Goal: Register for event/course

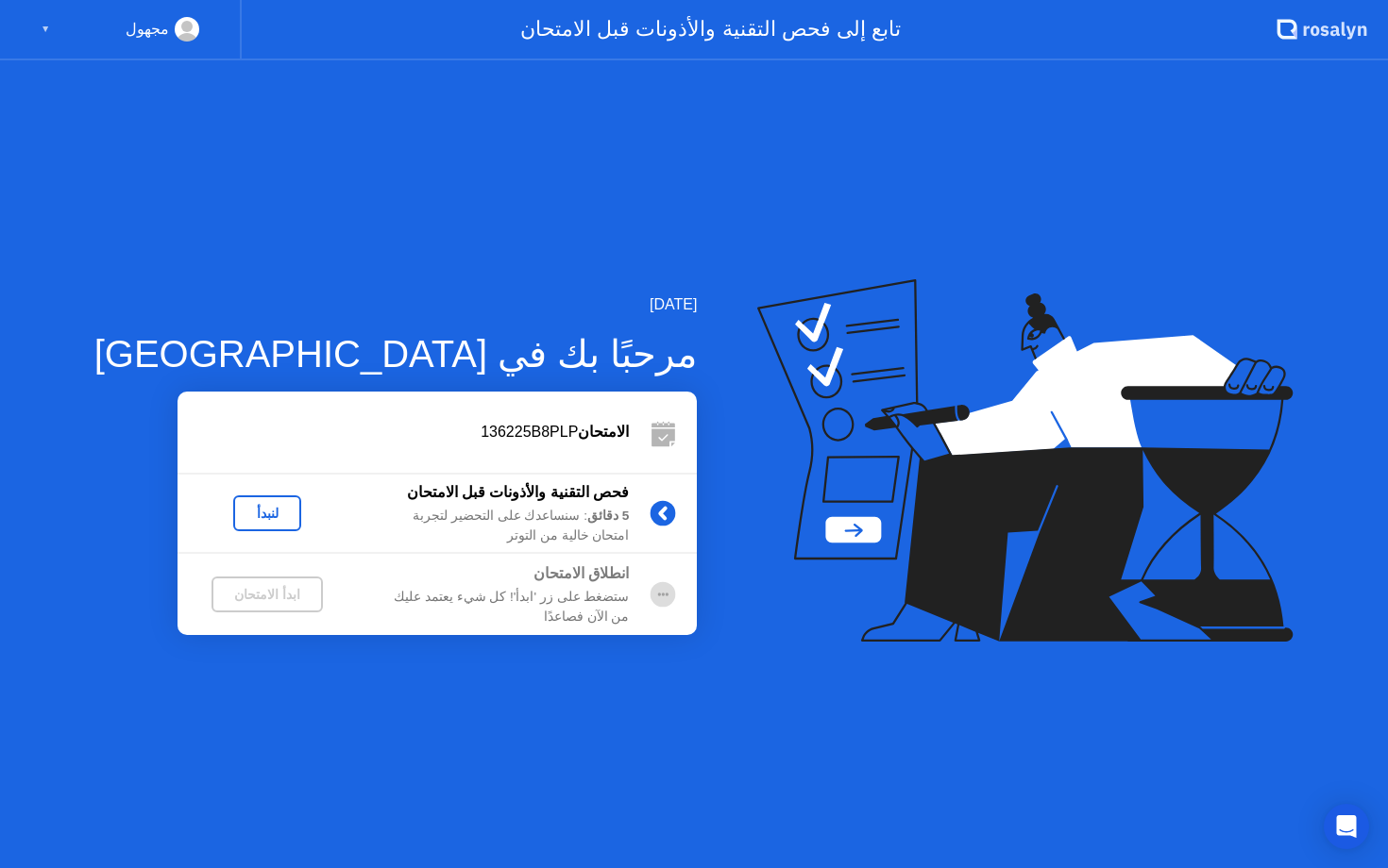
click at [241, 510] on div "لنبدأ" at bounding box center [267, 513] width 53 height 15
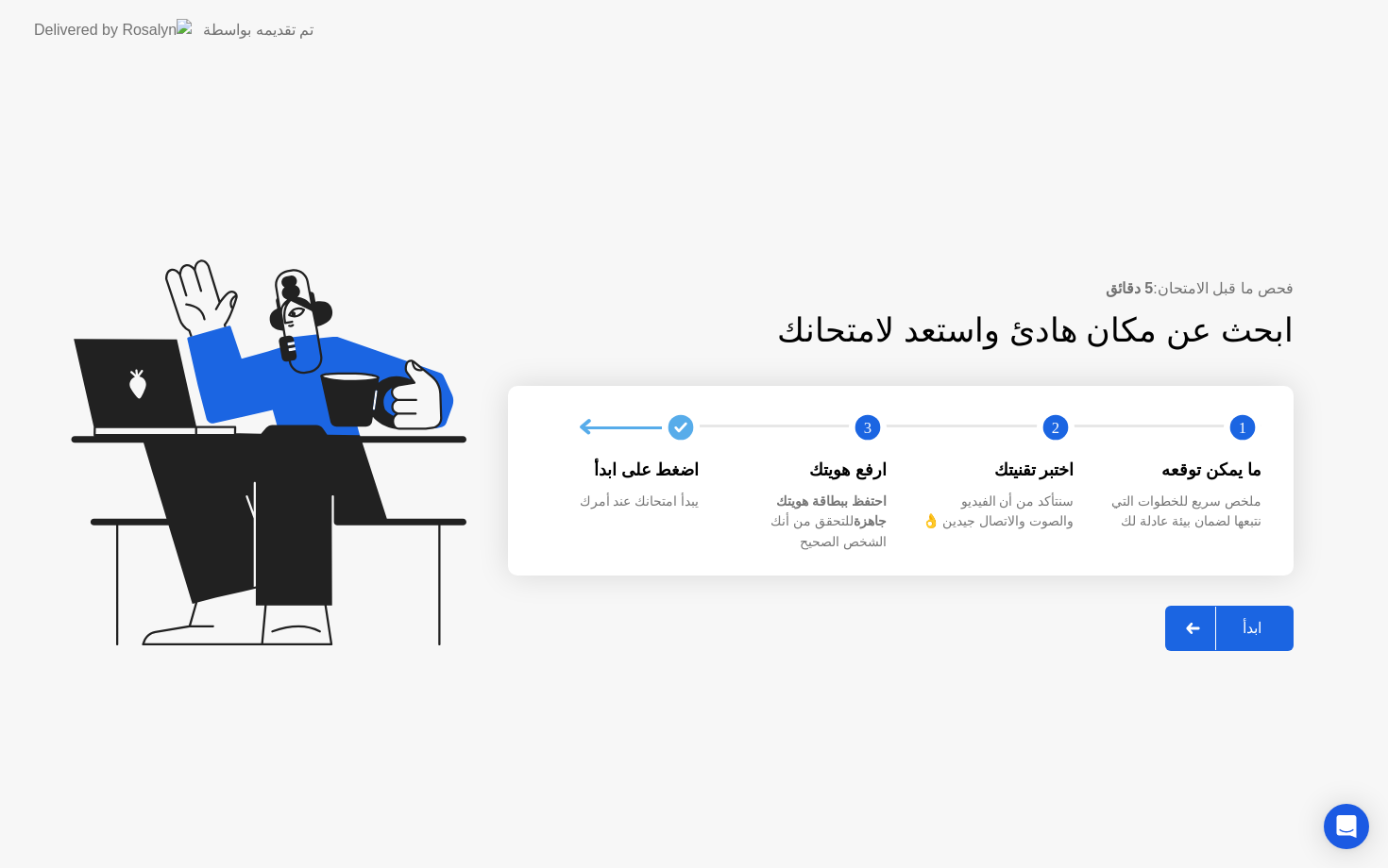
click at [1248, 619] on div "ابدأ" at bounding box center [1252, 628] width 71 height 18
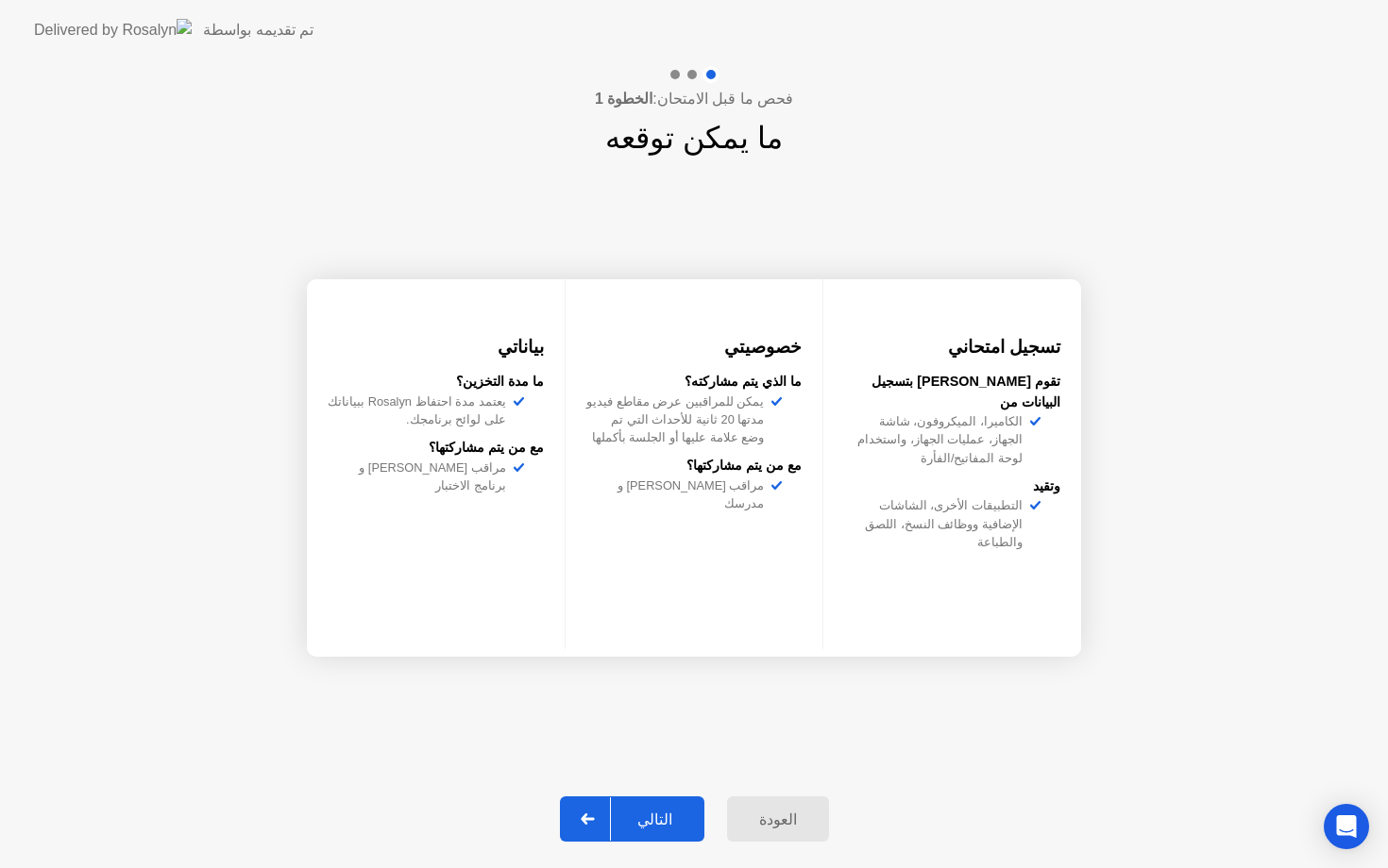
click at [672, 814] on div "التالي" at bounding box center [654, 820] width 88 height 18
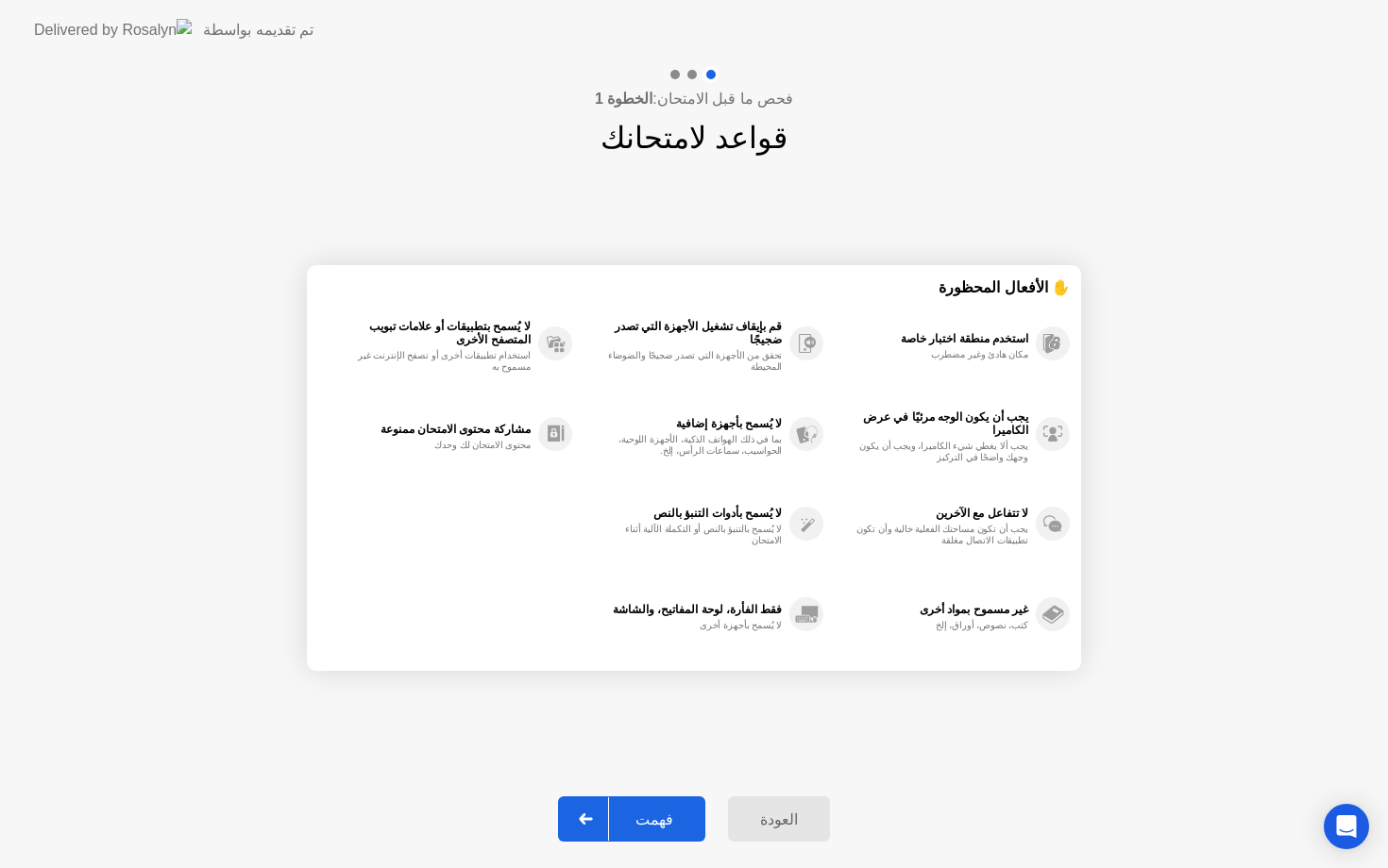
click at [659, 803] on button "فهمت" at bounding box center [631, 819] width 147 height 45
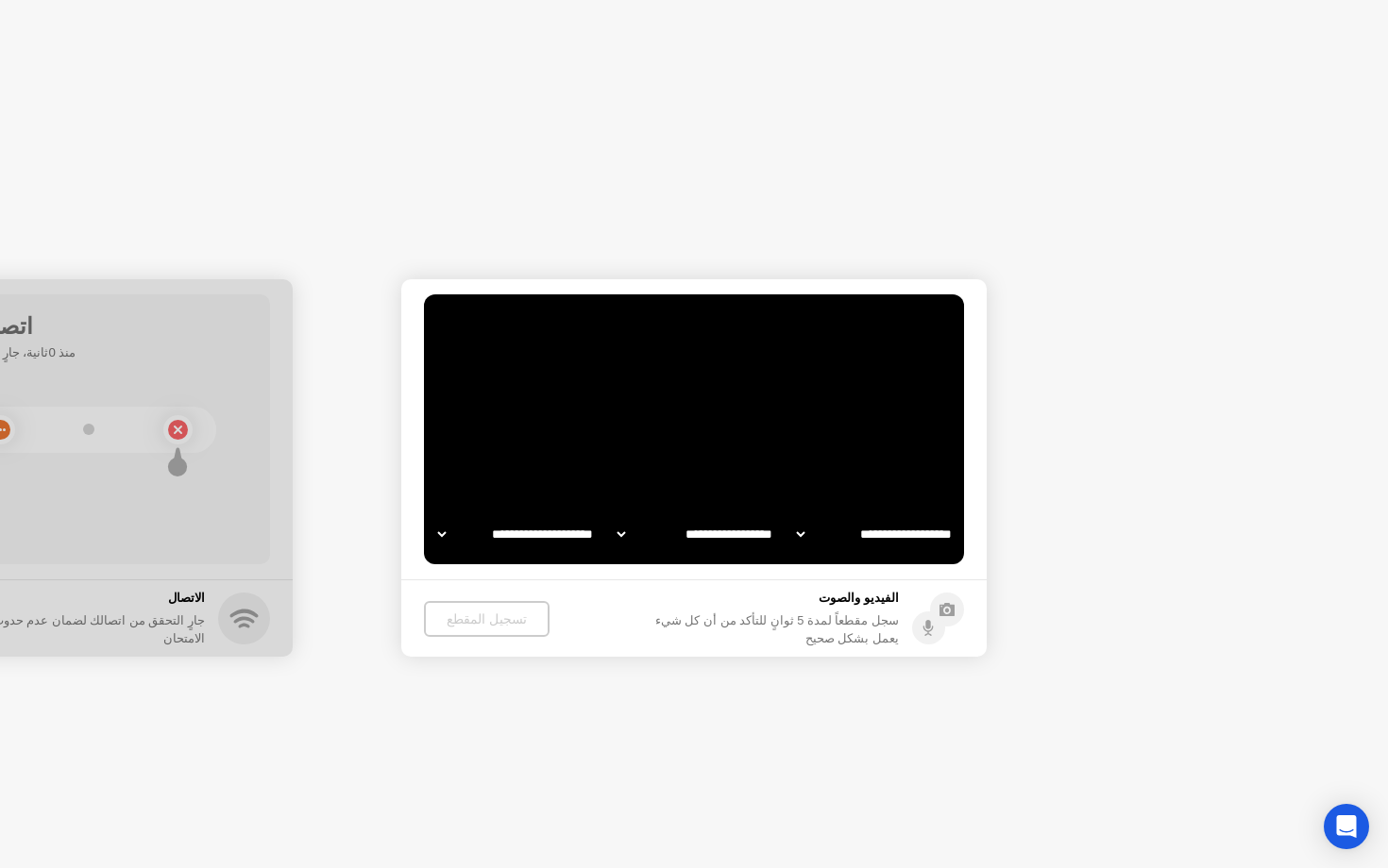
select select "**********"
select select "*******"
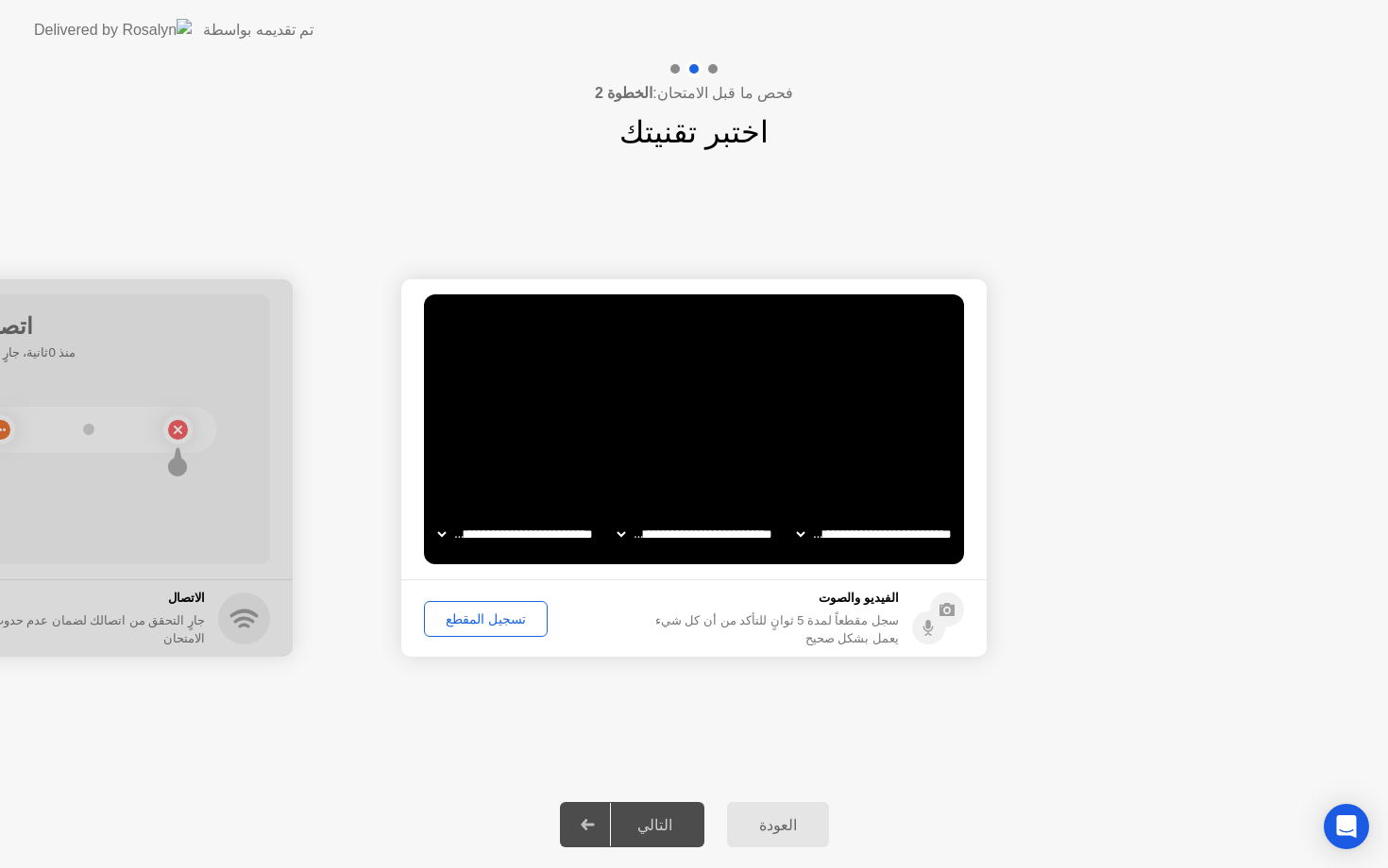
click at [461, 623] on div "تسجيل المقطع" at bounding box center [486, 619] width 111 height 15
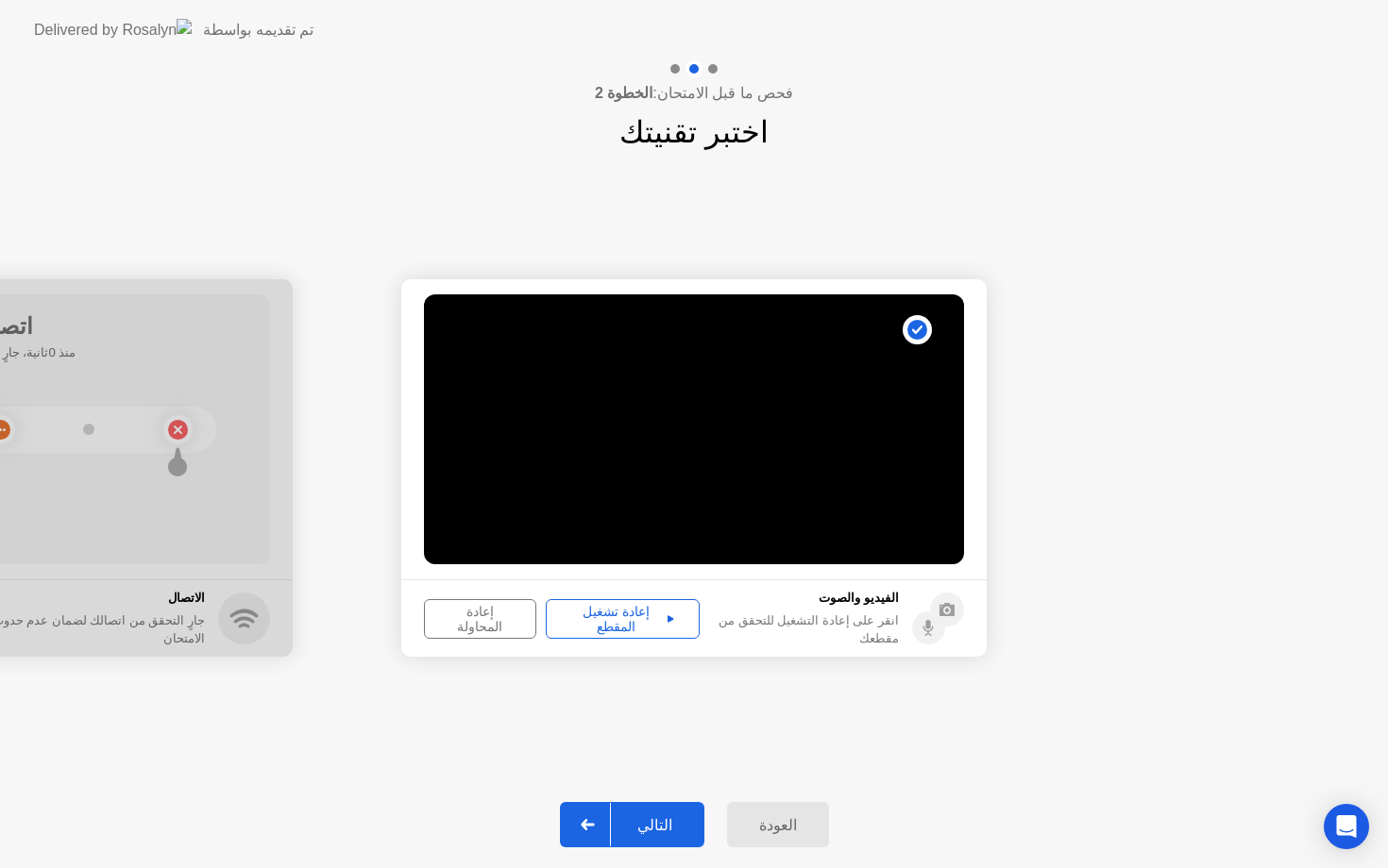
click at [628, 615] on div "إعادة تشغيل المقطع" at bounding box center [623, 618] width 141 height 30
click at [647, 823] on div "التالي" at bounding box center [654, 826] width 88 height 18
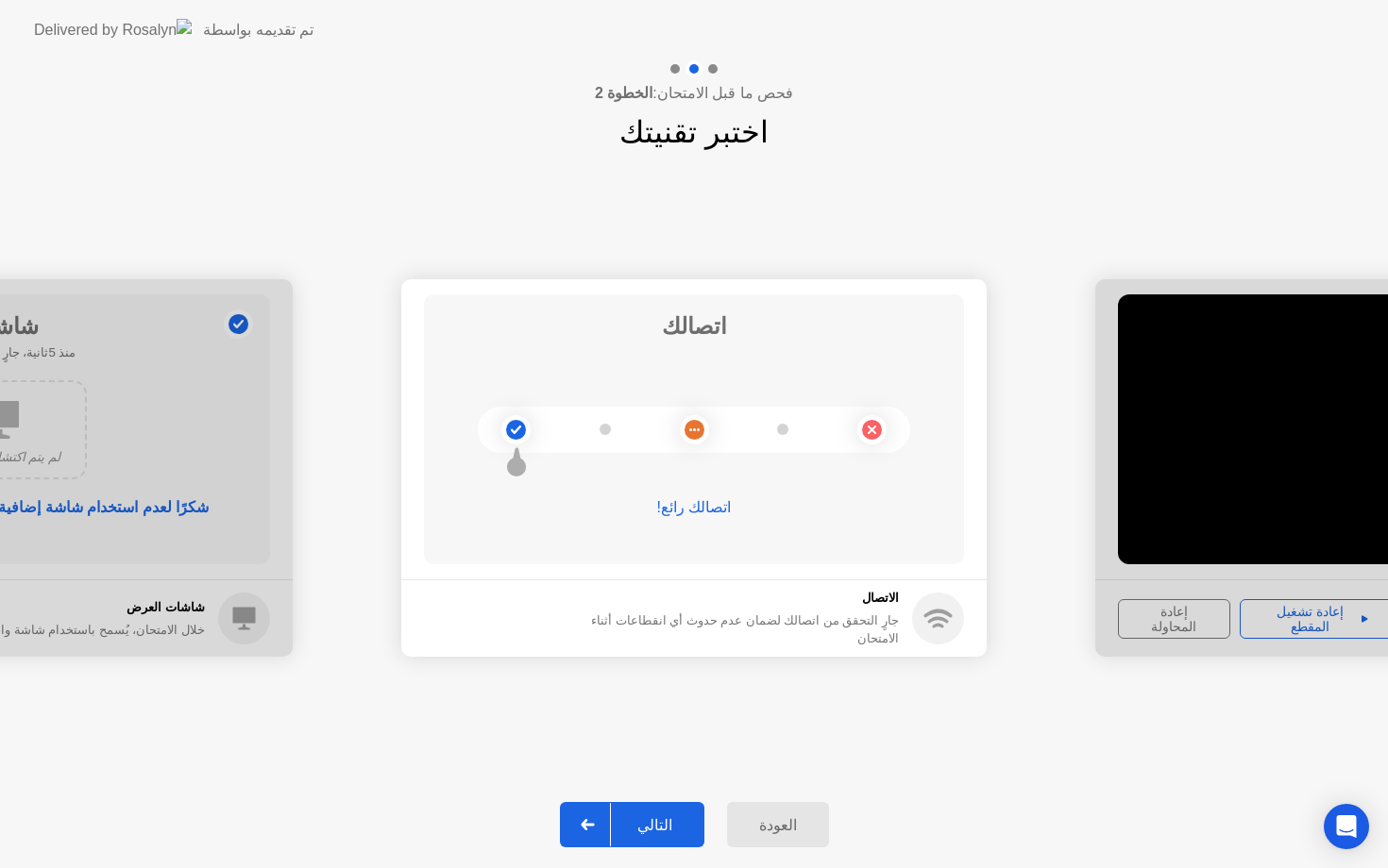
click at [647, 823] on div "التالي" at bounding box center [654, 826] width 88 height 18
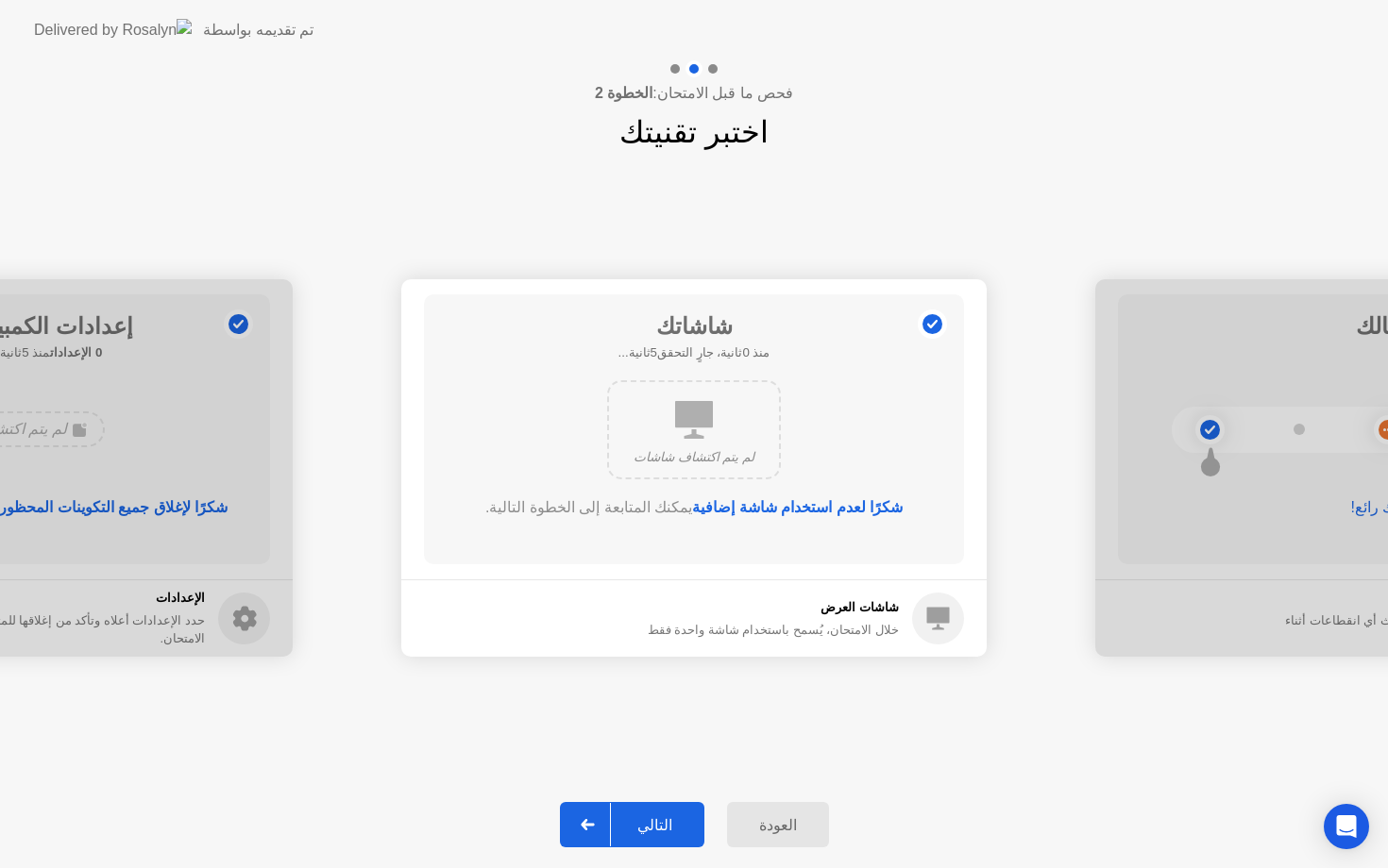
click at [647, 823] on div "التالي" at bounding box center [654, 826] width 88 height 18
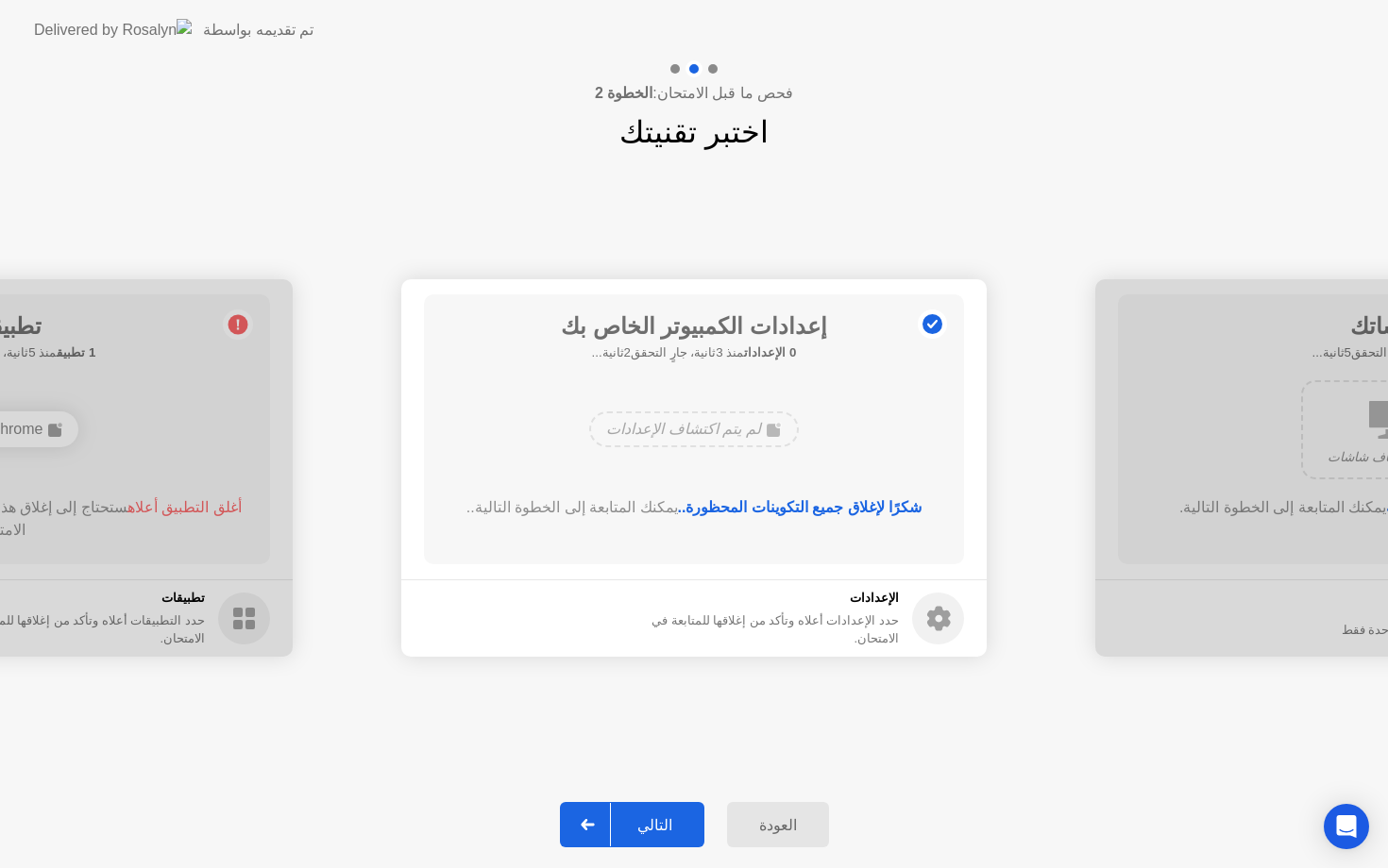
click at [649, 824] on div "التالي" at bounding box center [654, 826] width 88 height 18
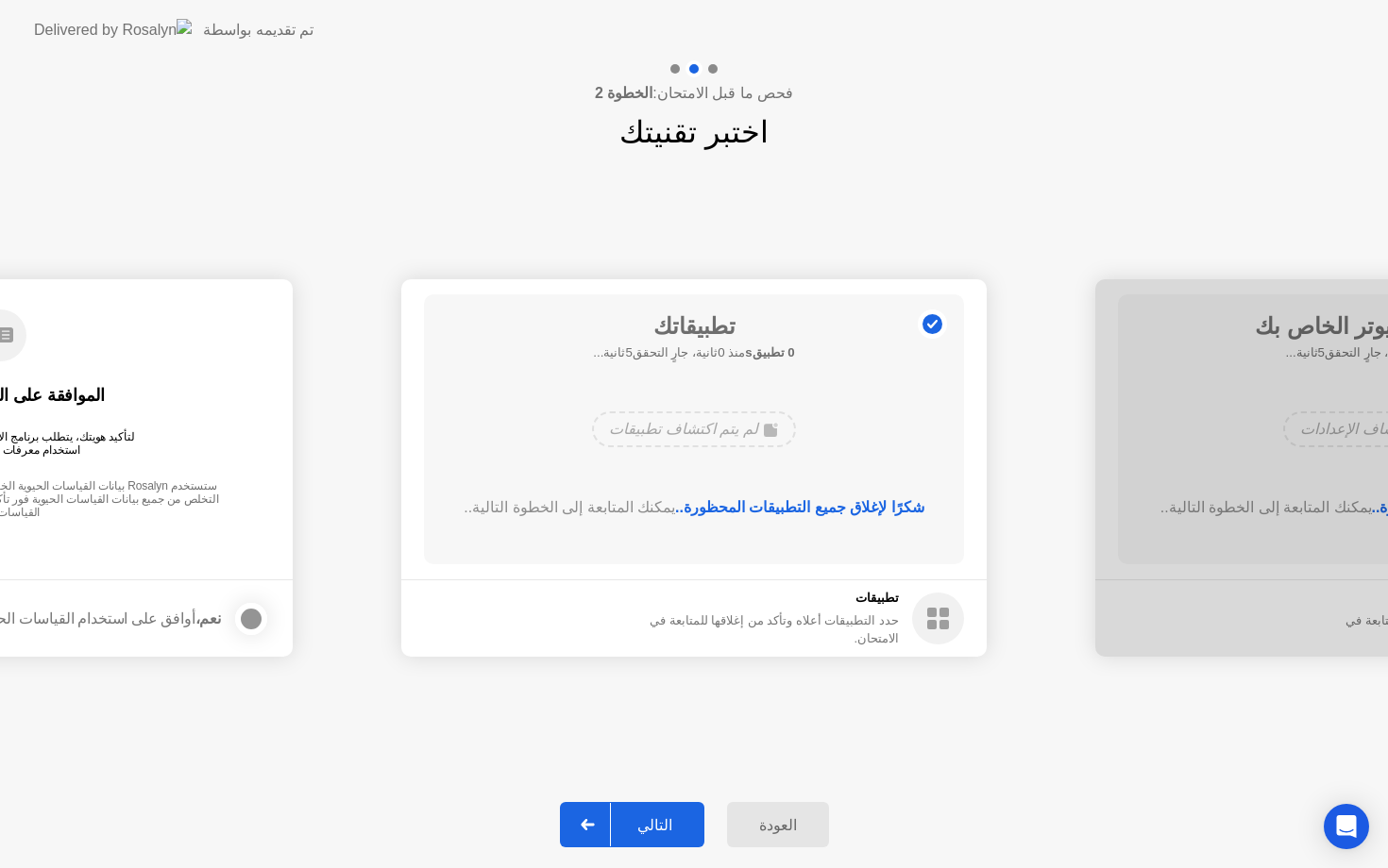
click at [652, 809] on button "التالي" at bounding box center [632, 825] width 145 height 45
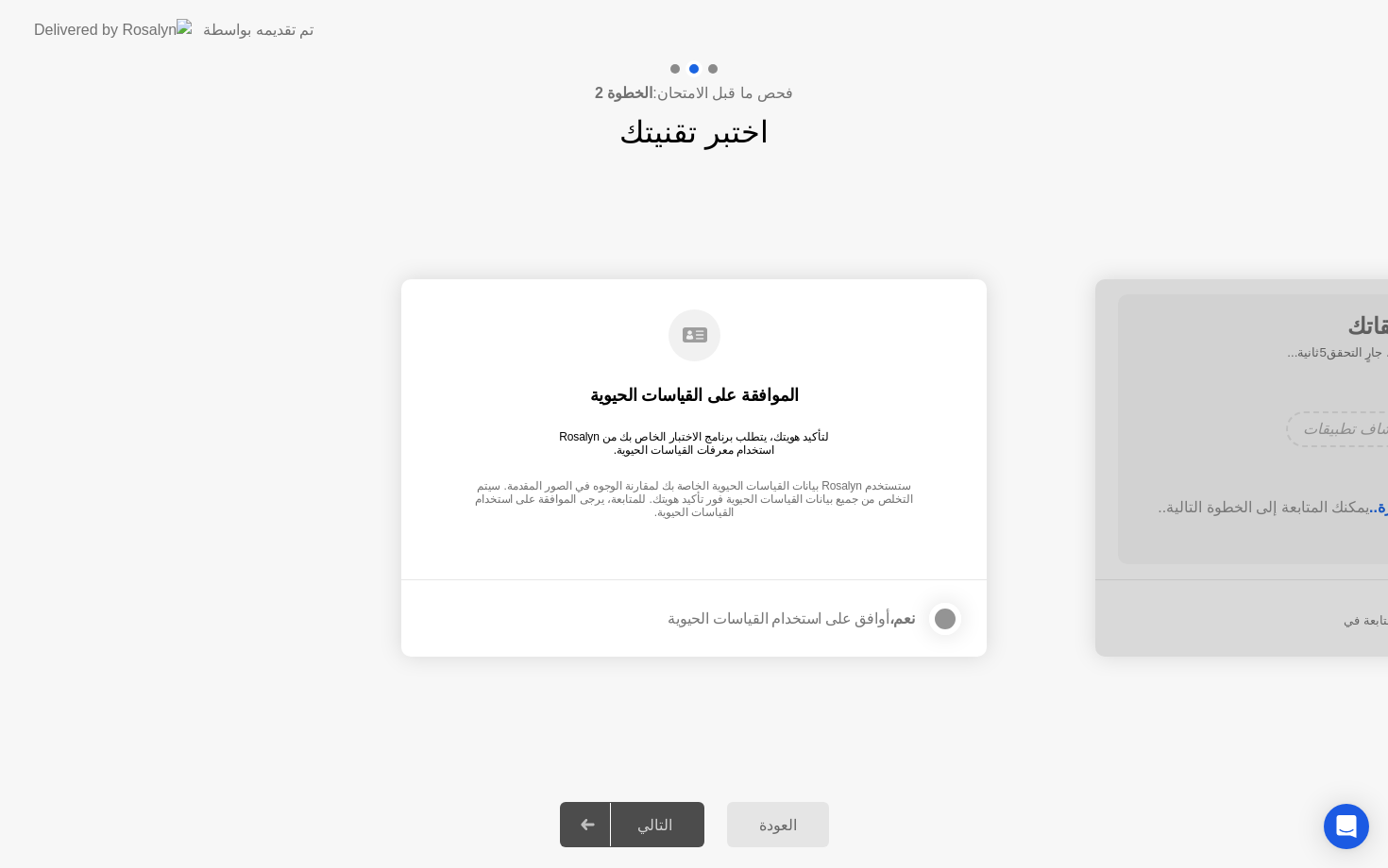
click at [945, 624] on div at bounding box center [946, 619] width 23 height 23
click at [655, 827] on div "التالي" at bounding box center [654, 826] width 88 height 18
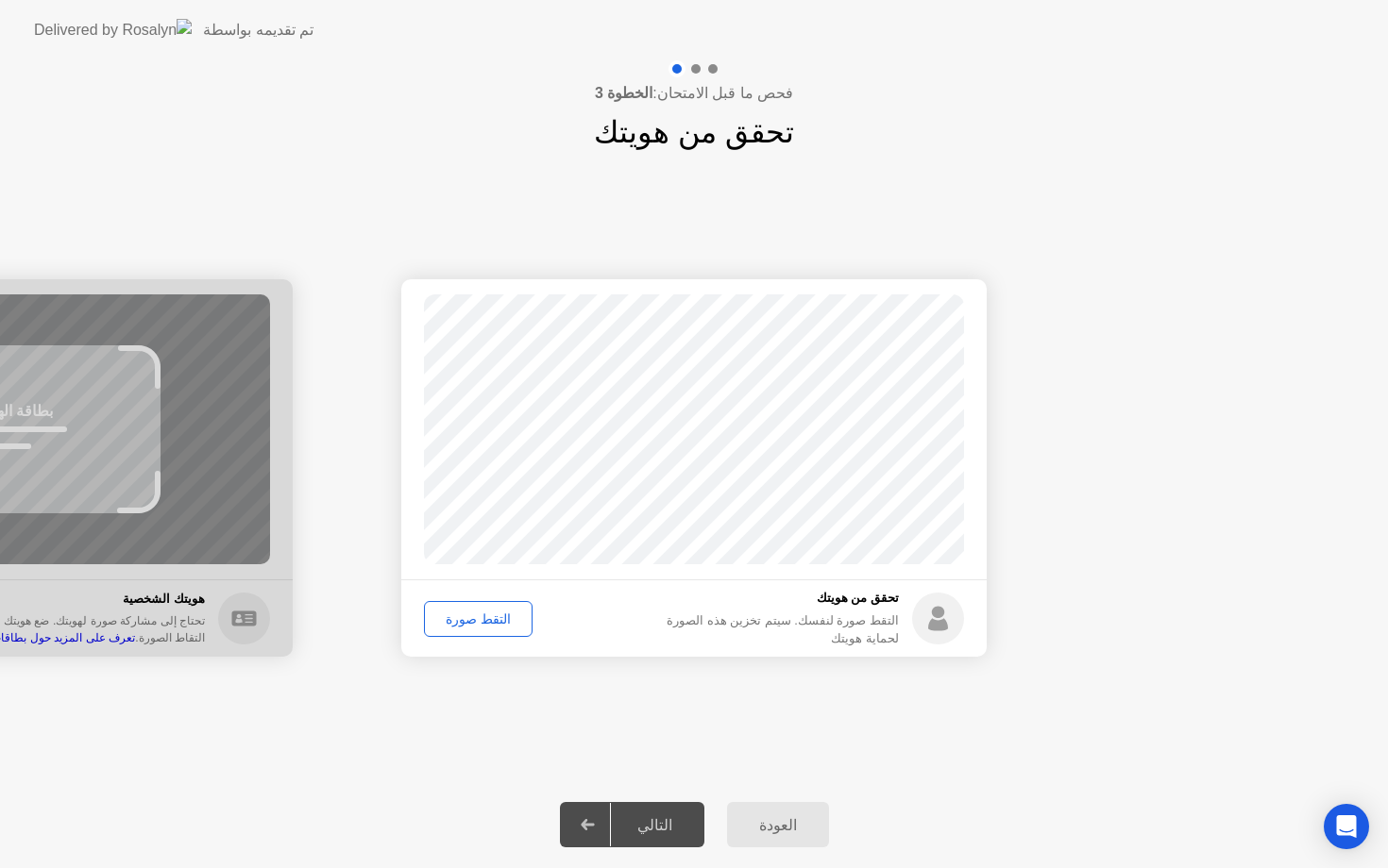
click at [467, 616] on div "التقط صورة" at bounding box center [478, 619] width 95 height 15
click at [681, 827] on div "التالي" at bounding box center [654, 826] width 88 height 18
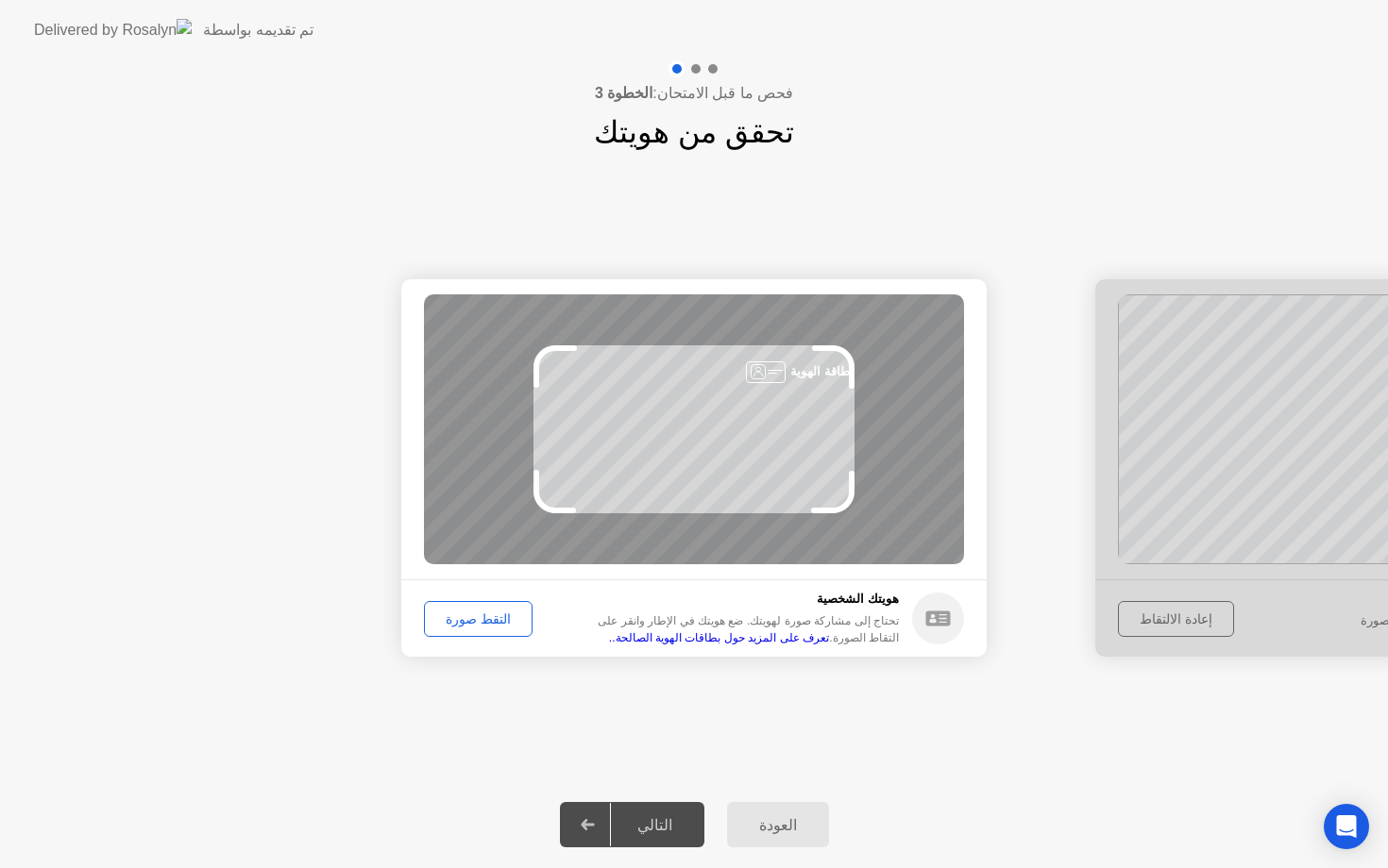
click at [467, 626] on div "التقط صورة" at bounding box center [478, 619] width 95 height 15
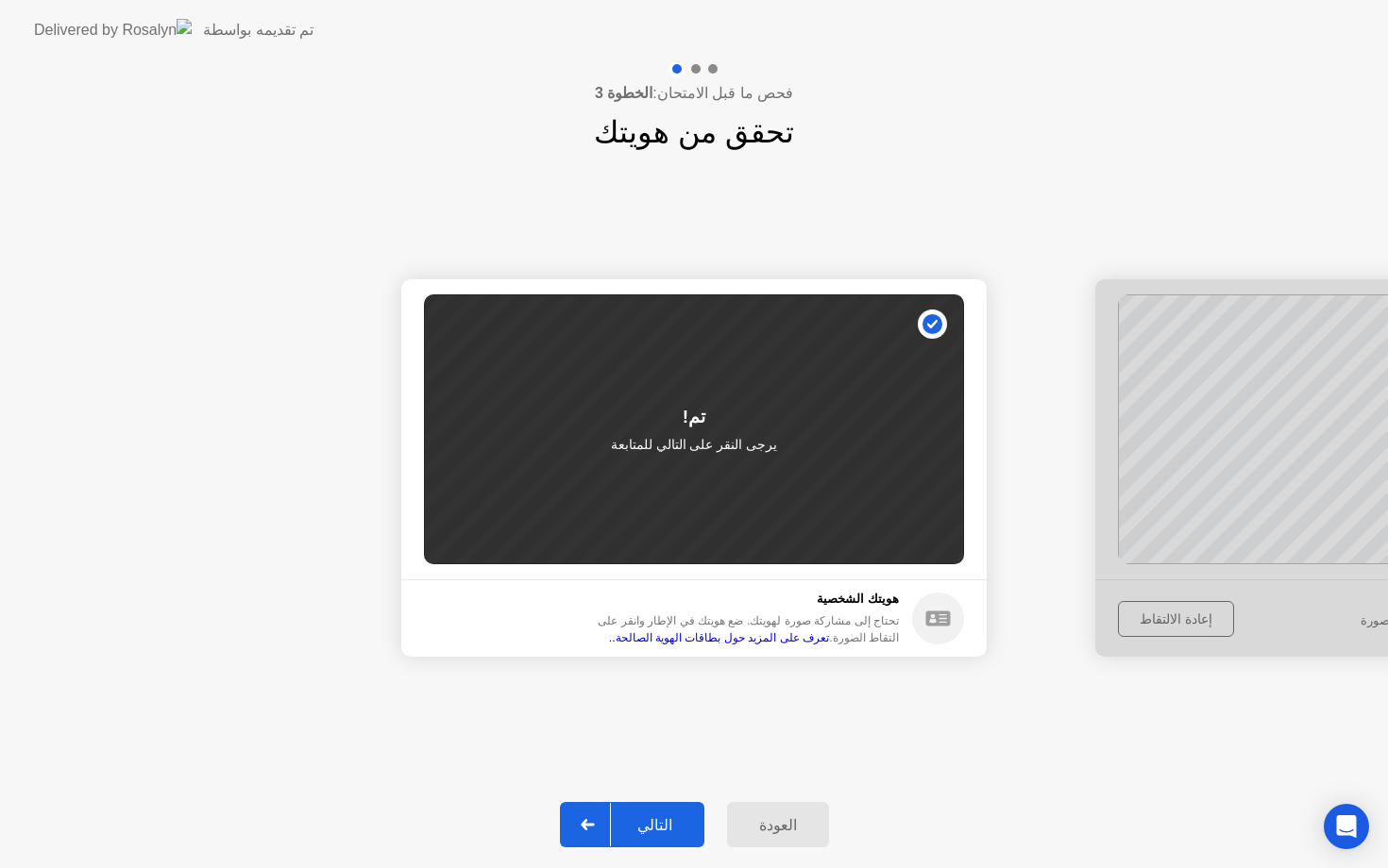
click at [633, 829] on div "التالي" at bounding box center [654, 826] width 88 height 18
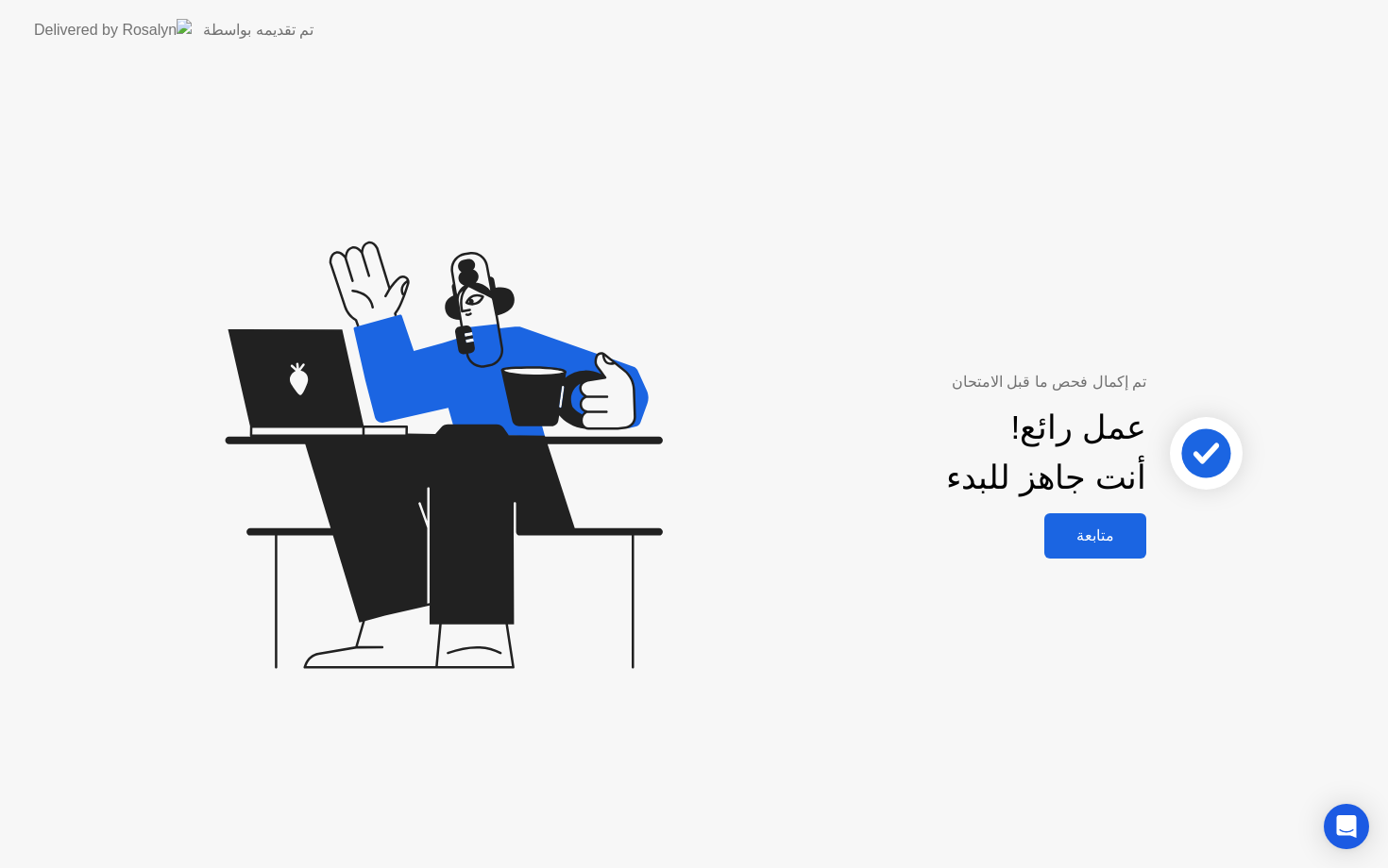
click at [1113, 539] on div "متابعة" at bounding box center [1096, 536] width 91 height 18
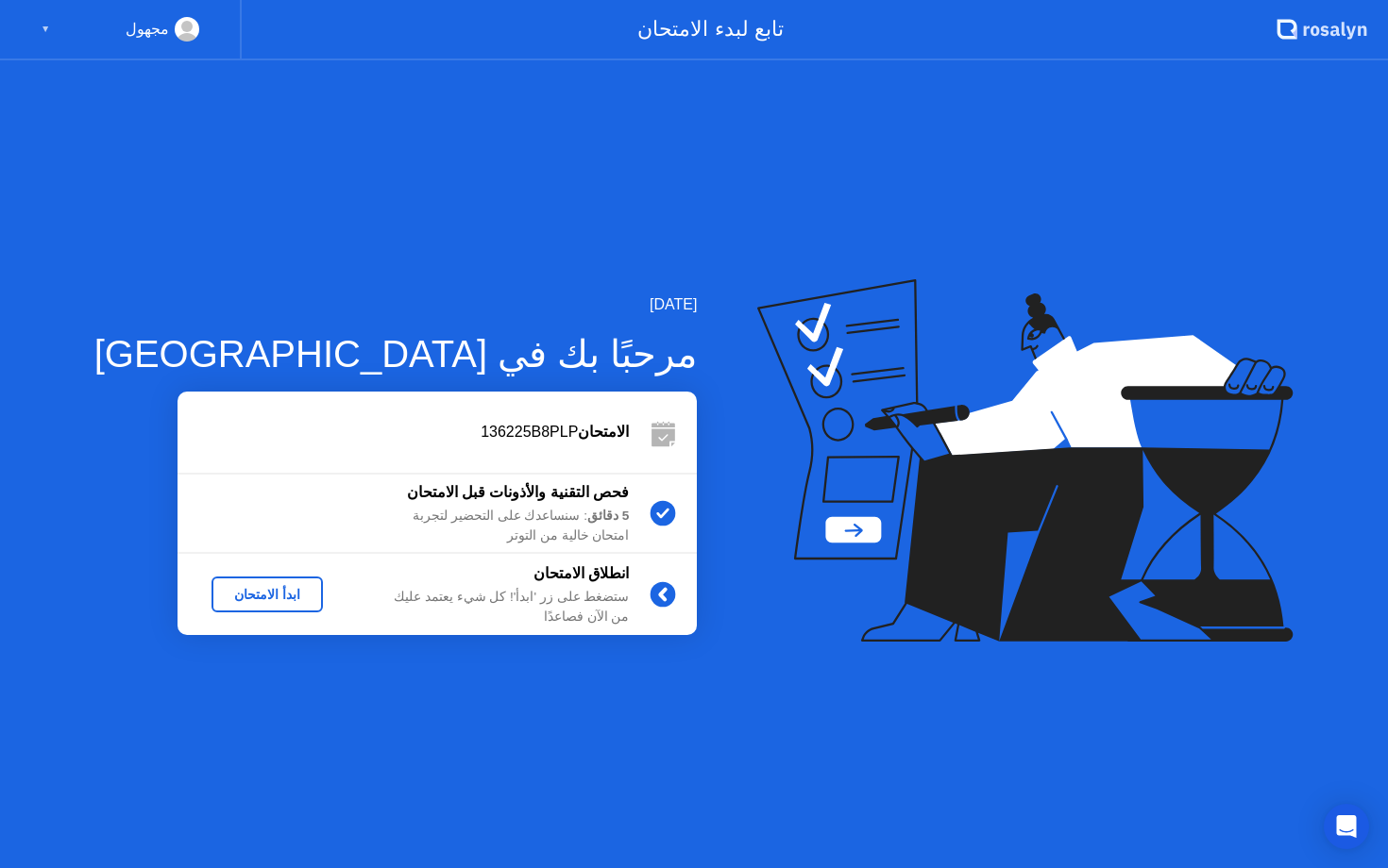
click at [236, 593] on div "ابدأ الامتحان" at bounding box center [267, 594] width 96 height 15
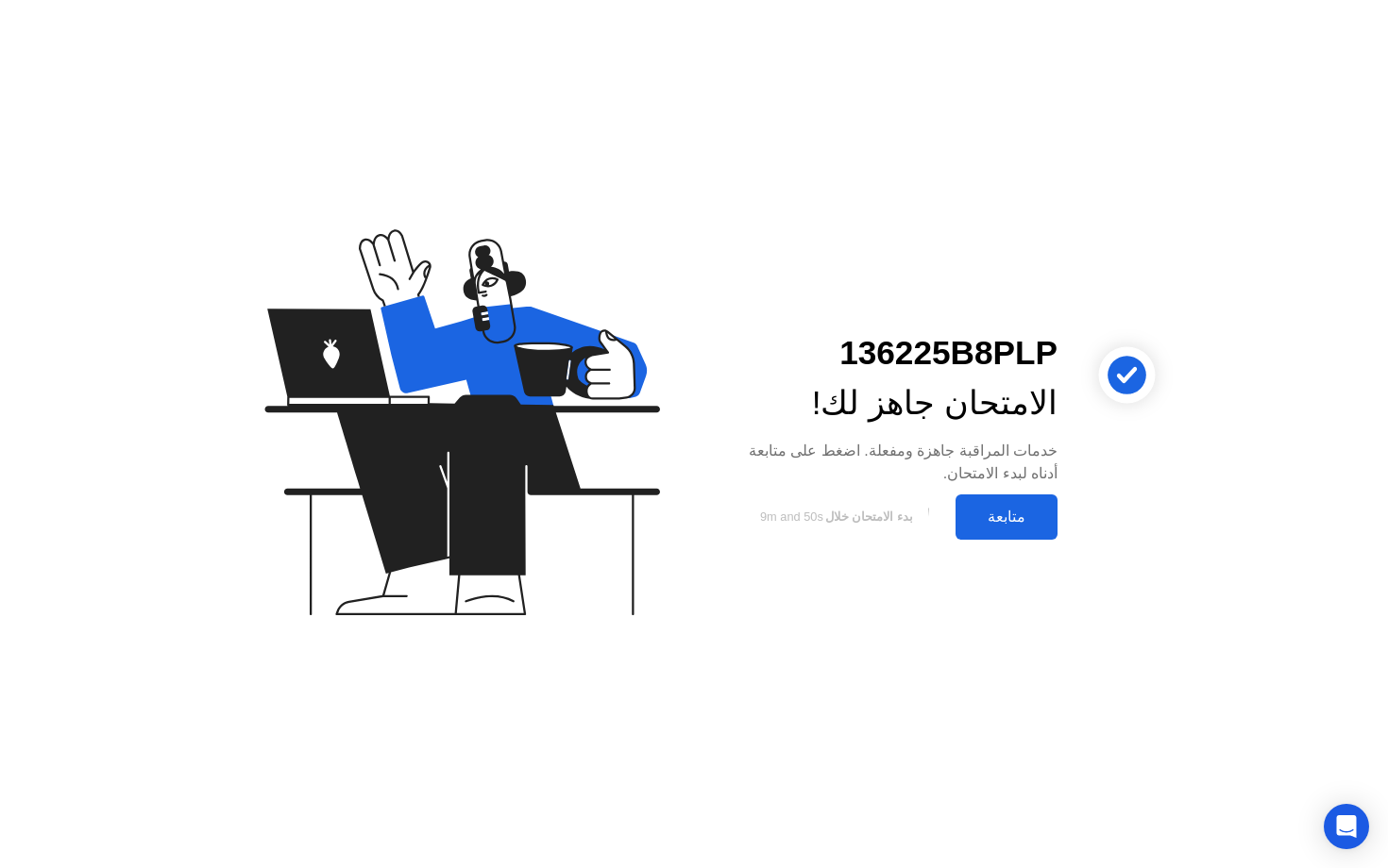
click at [1001, 513] on div "متابعة" at bounding box center [1006, 516] width 91 height 18
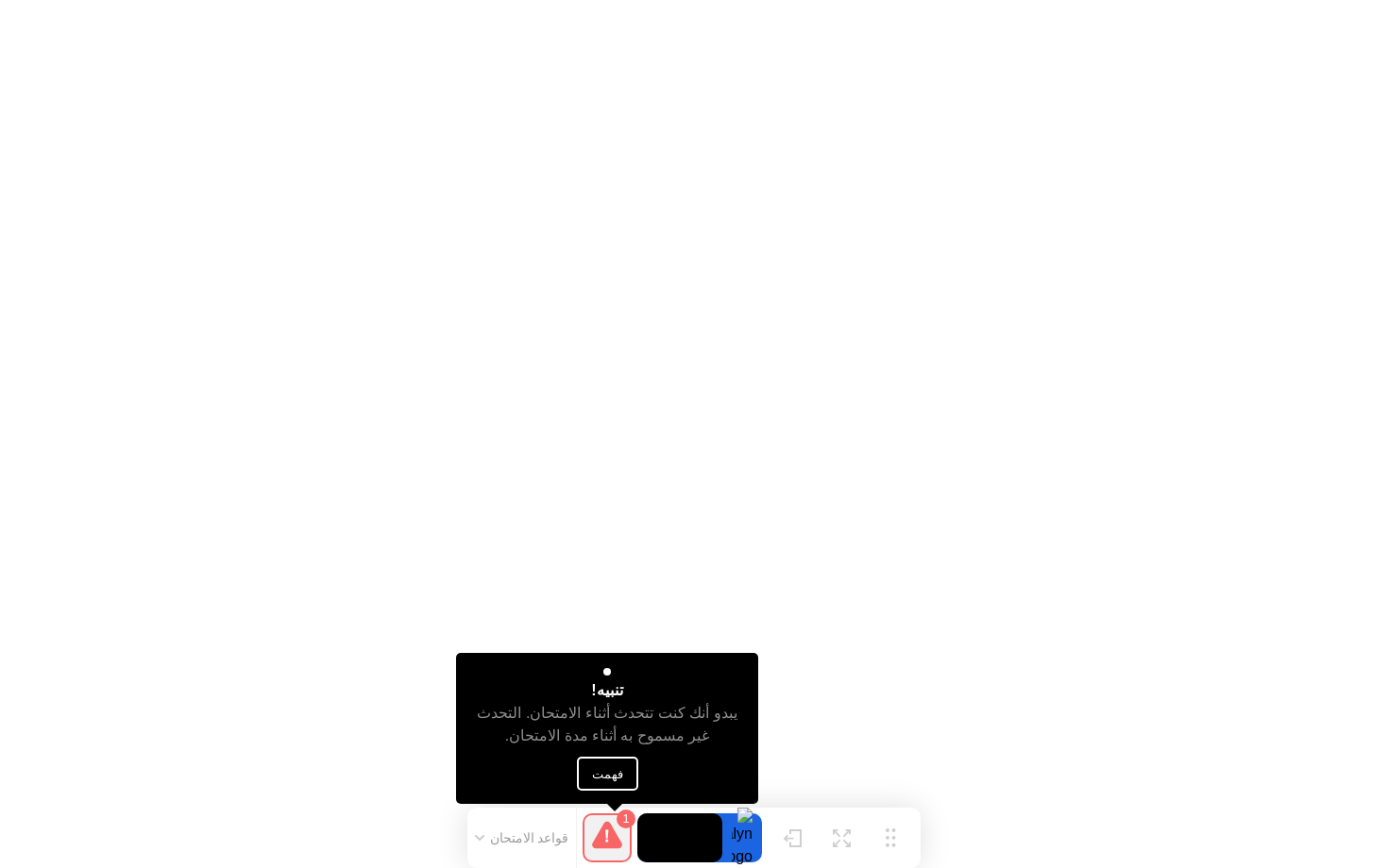
click at [607, 768] on button "فهمت" at bounding box center [608, 774] width 62 height 34
